Goal: Task Accomplishment & Management: Use online tool/utility

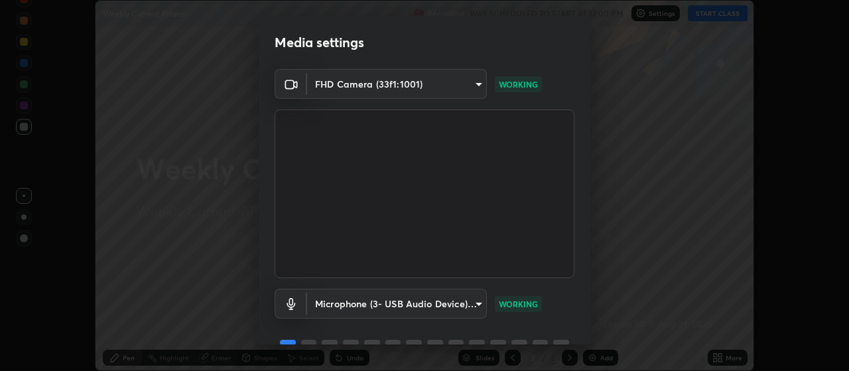
scroll to position [64, 0]
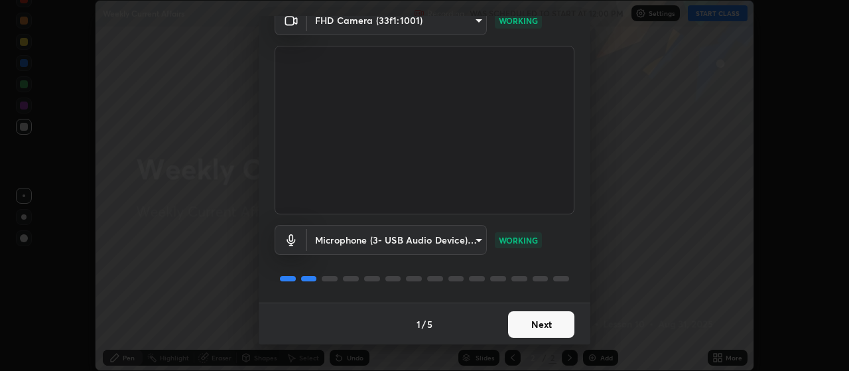
click at [532, 322] on button "Next" at bounding box center [541, 324] width 66 height 27
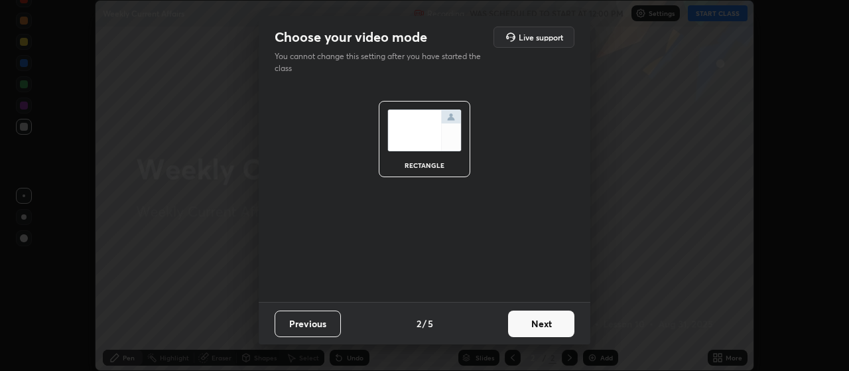
scroll to position [0, 0]
click at [537, 324] on button "Next" at bounding box center [541, 323] width 66 height 27
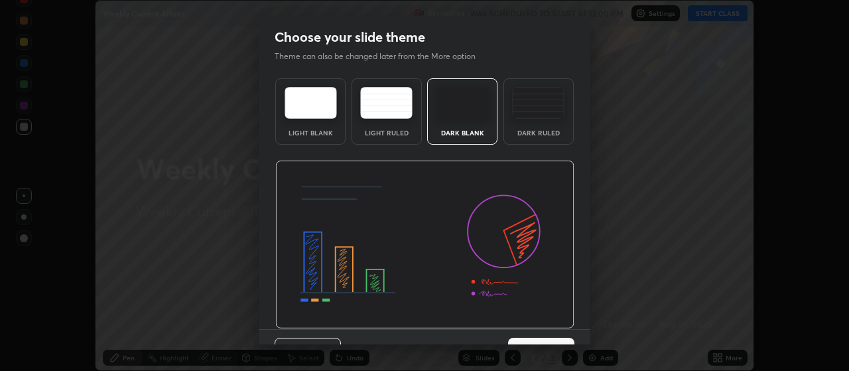
scroll to position [27, 0]
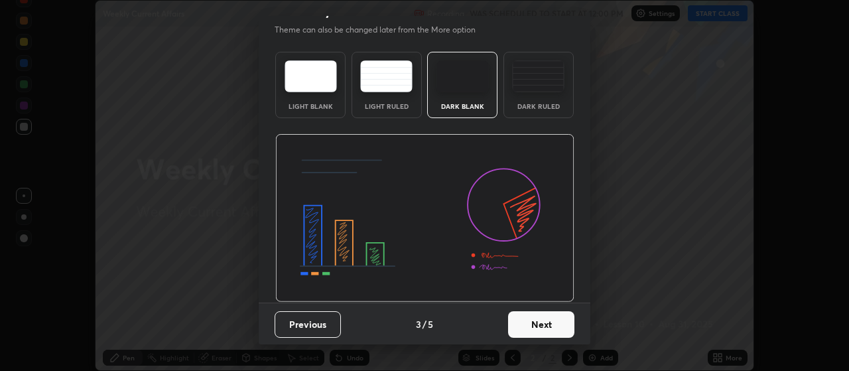
click at [533, 329] on button "Next" at bounding box center [541, 324] width 66 height 27
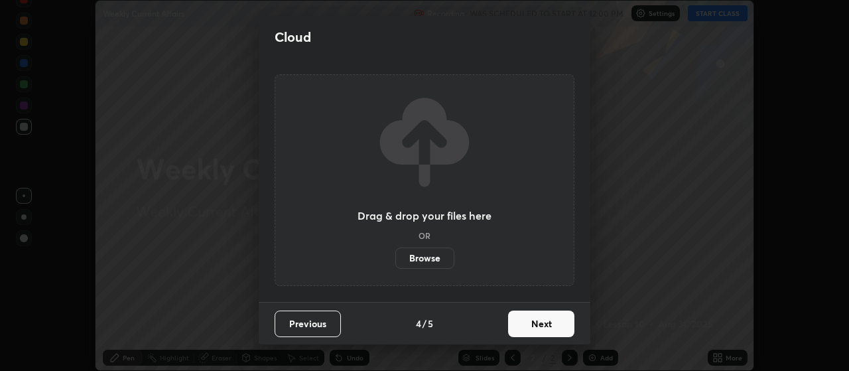
scroll to position [0, 0]
click at [434, 261] on label "Browse" at bounding box center [424, 257] width 59 height 21
click at [395, 261] on input "Browse" at bounding box center [395, 257] width 0 height 21
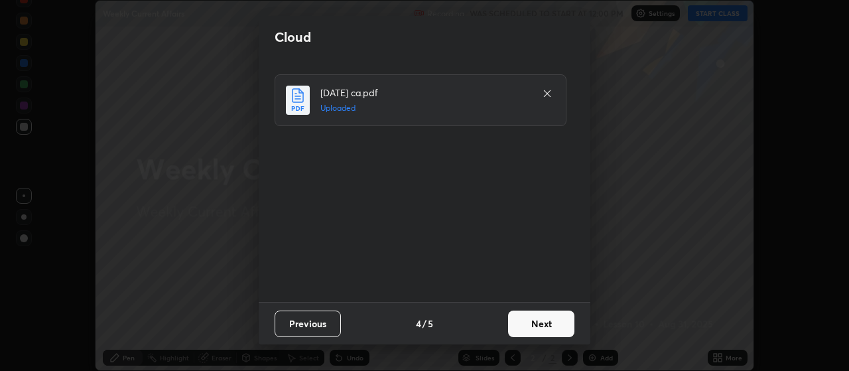
click at [543, 318] on button "Next" at bounding box center [541, 323] width 66 height 27
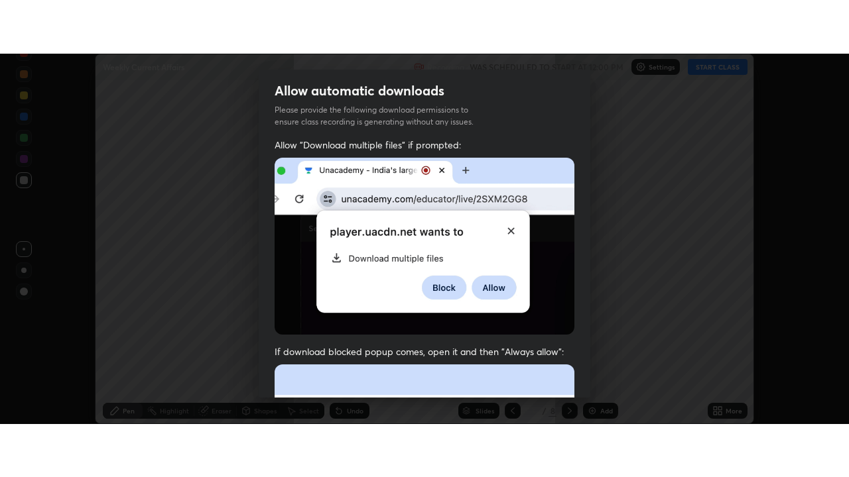
scroll to position [334, 0]
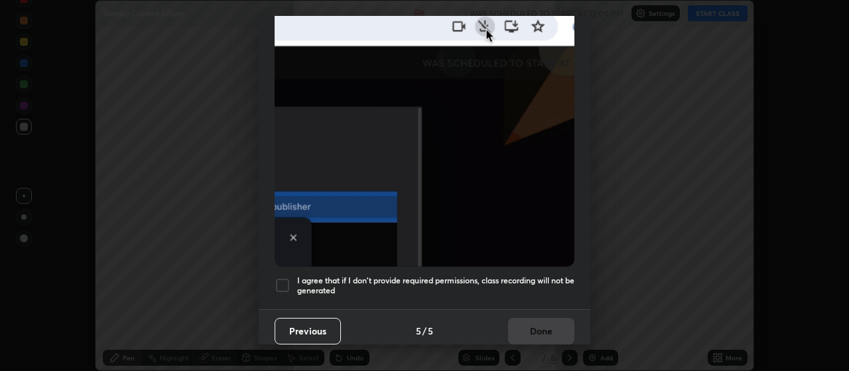
click at [284, 281] on div at bounding box center [282, 285] width 16 height 16
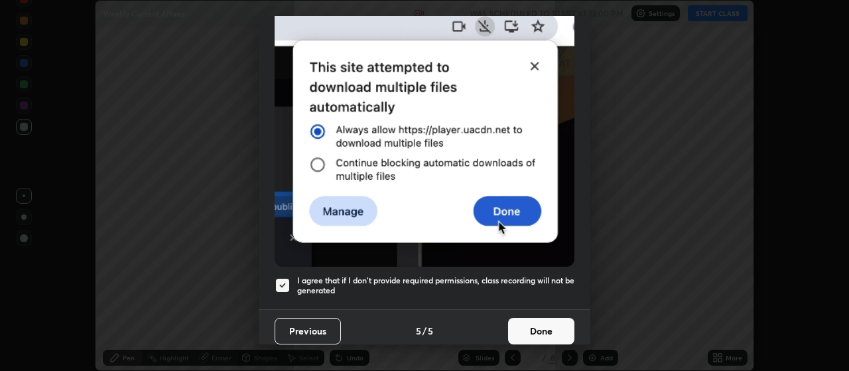
click at [533, 328] on button "Done" at bounding box center [541, 331] width 66 height 27
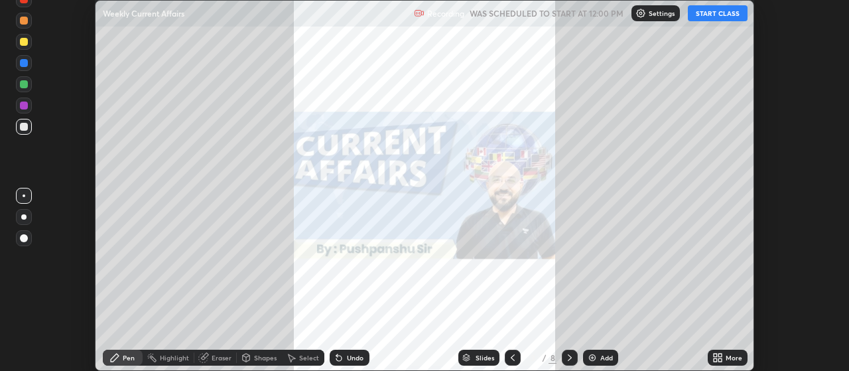
click at [719, 357] on icon at bounding box center [719, 354] width 3 height 3
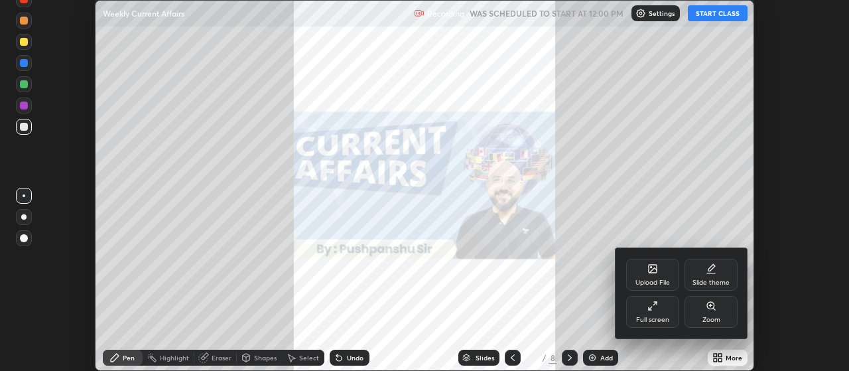
click at [654, 304] on icon at bounding box center [654, 303] width 3 height 3
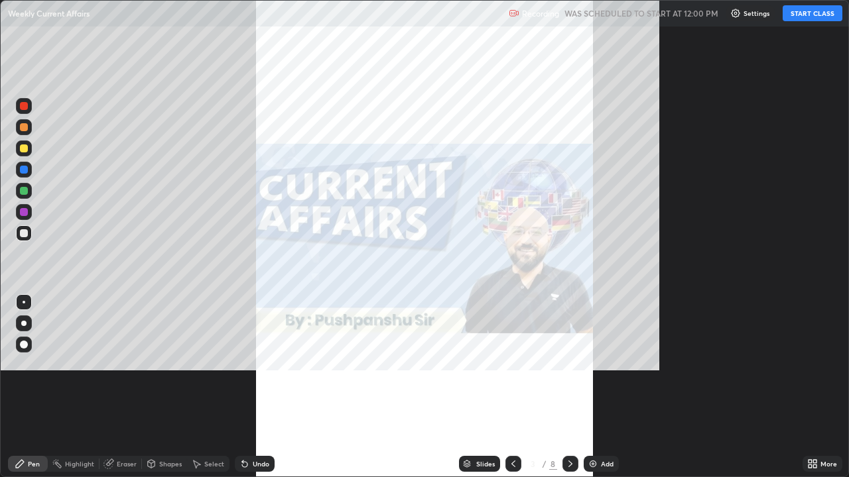
scroll to position [477, 849]
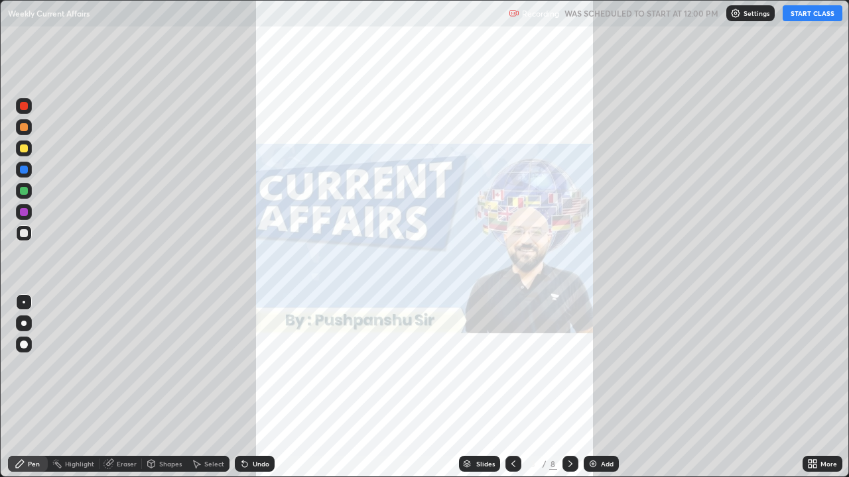
click at [799, 19] on button "START CLASS" at bounding box center [812, 13] width 60 height 16
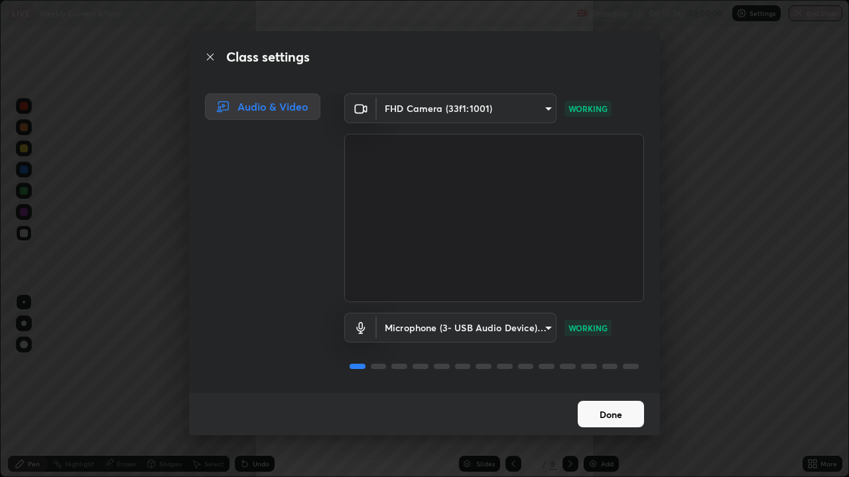
click at [603, 370] on button "Done" at bounding box center [610, 414] width 66 height 27
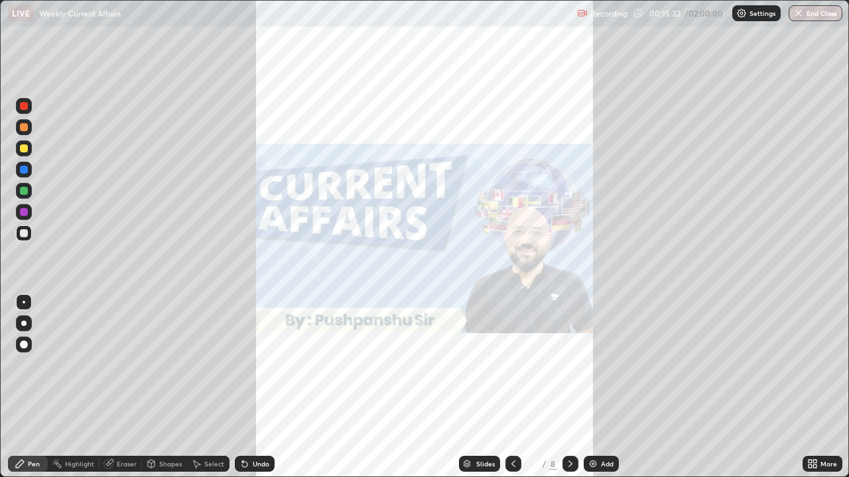
click at [568, 370] on icon at bounding box center [570, 464] width 11 height 11
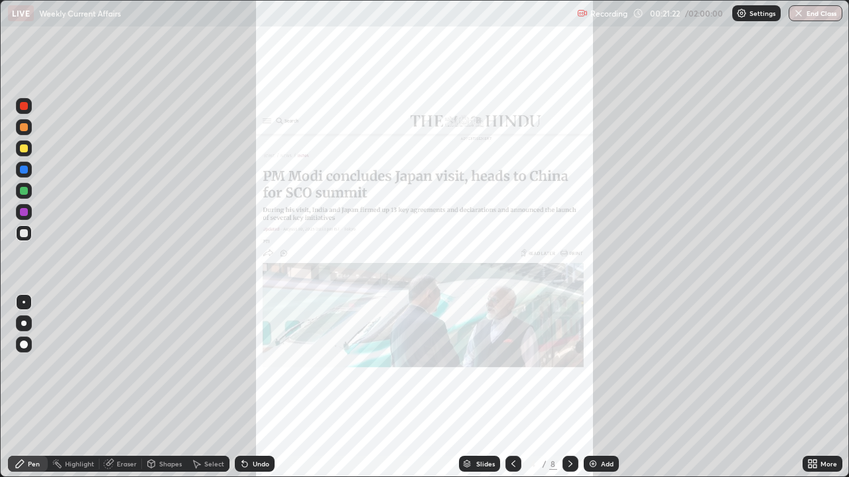
click at [593, 370] on img at bounding box center [592, 464] width 11 height 11
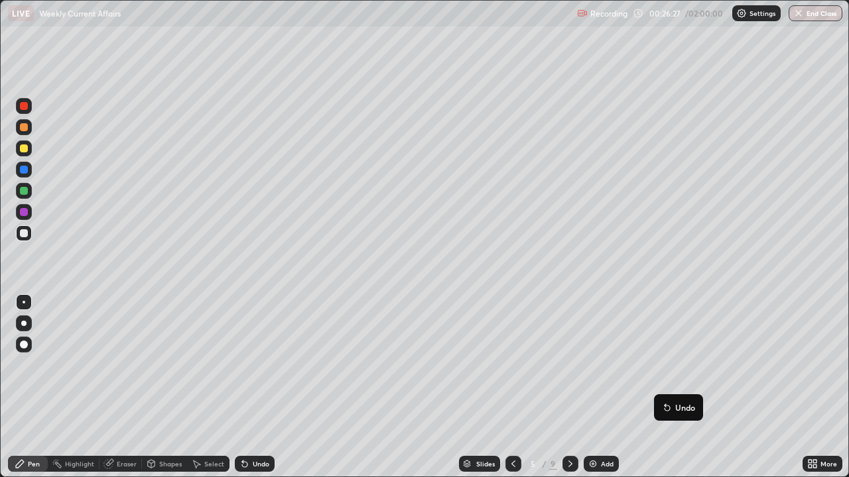
click at [593, 370] on img at bounding box center [592, 464] width 11 height 11
click at [594, 370] on img at bounding box center [592, 464] width 11 height 11
click at [119, 370] on div "Eraser" at bounding box center [127, 464] width 20 height 7
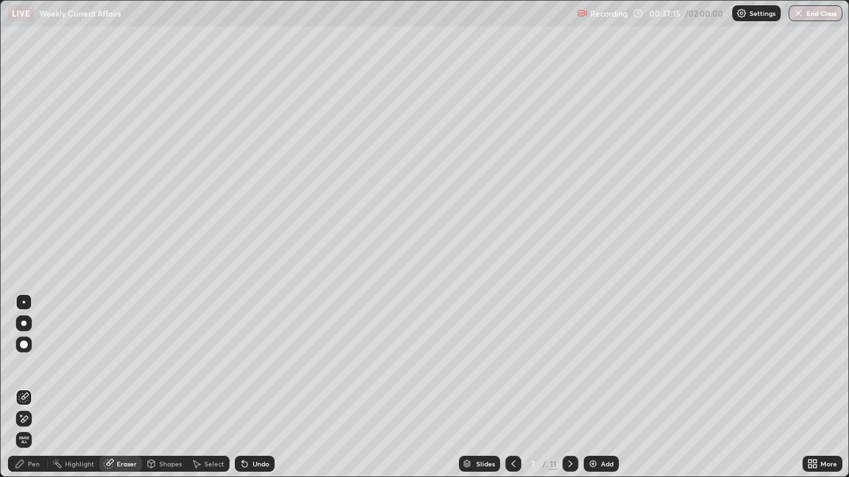
click at [29, 370] on div "Pen" at bounding box center [34, 464] width 12 height 7
